Goal: Transaction & Acquisition: Purchase product/service

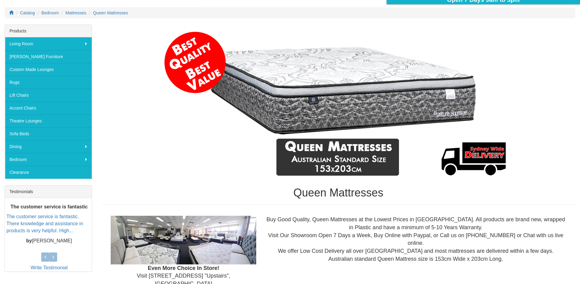
scroll to position [61, 0]
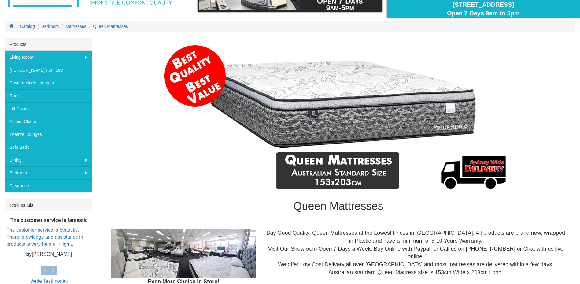
click at [342, 114] on img at bounding box center [338, 117] width 353 height 153
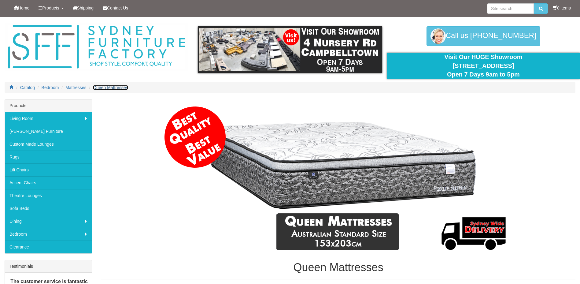
click at [105, 87] on span "Queen Mattresses" at bounding box center [110, 87] width 35 height 5
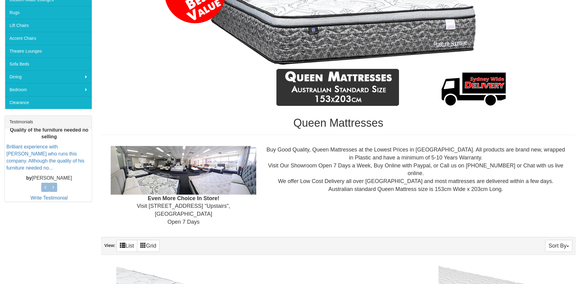
scroll to position [153, 0]
